Goal: Information Seeking & Learning: Learn about a topic

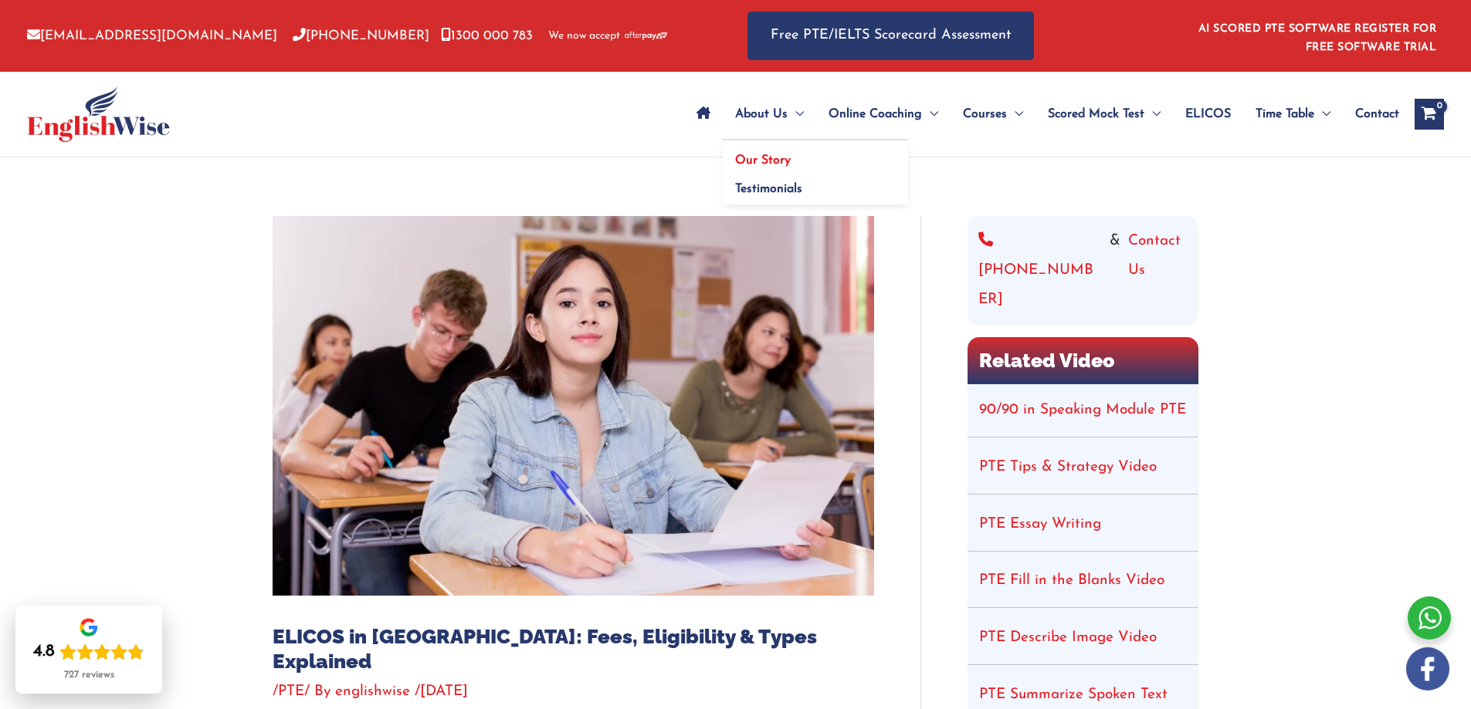
click at [757, 162] on span "Our Story" at bounding box center [763, 160] width 56 height 12
